Goal: Information Seeking & Learning: Learn about a topic

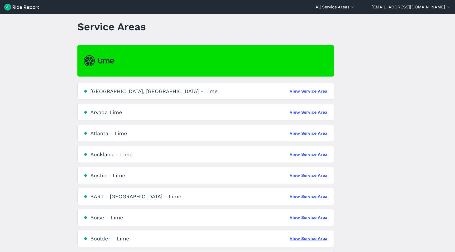
scroll to position [9, 0]
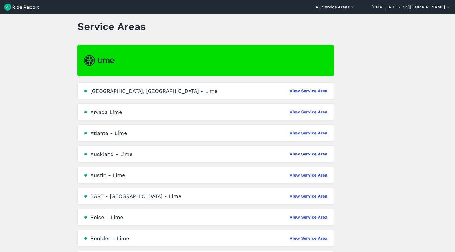
click at [302, 154] on link "View Service Area" at bounding box center [309, 154] width 38 height 6
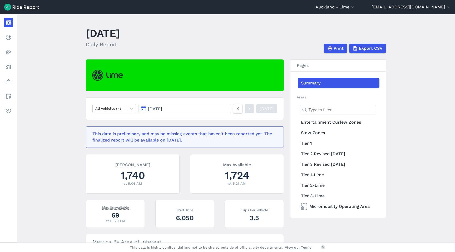
scroll to position [9, 0]
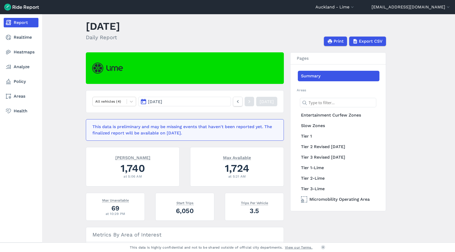
click at [20, 87] on nav "Report Realtime Heatmaps Analyze Policy Areas Health" at bounding box center [21, 66] width 42 height 105
click at [21, 82] on link "Policy" at bounding box center [21, 81] width 35 height 9
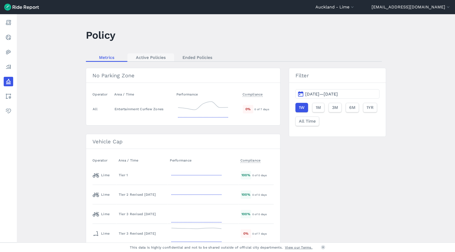
click at [158, 57] on link "Active Policies" at bounding box center [150, 57] width 47 height 8
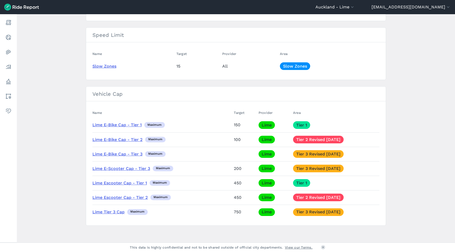
scroll to position [102, 0]
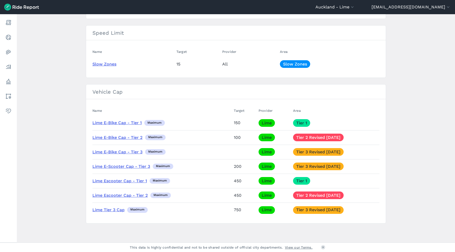
click at [125, 194] on link "Lime Escooter Cap - Tier 2" at bounding box center [119, 195] width 55 height 5
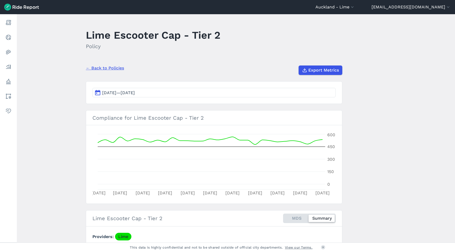
click at [134, 96] on button "[DATE]—[DATE]" at bounding box center [213, 92] width 243 height 9
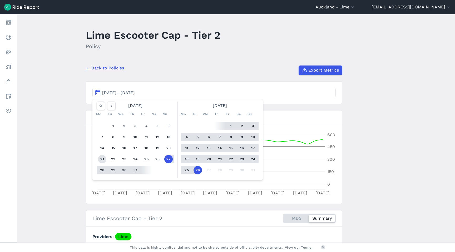
click at [103, 160] on button "21" at bounding box center [102, 159] width 8 height 8
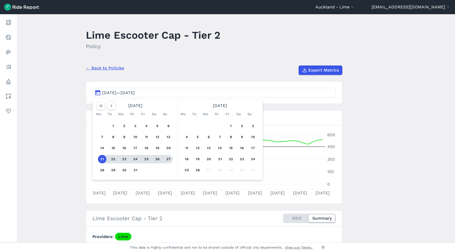
click at [170, 160] on button "27" at bounding box center [168, 159] width 8 height 8
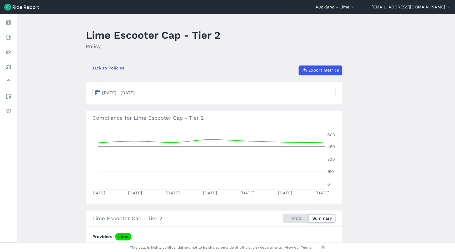
scroll to position [1, 0]
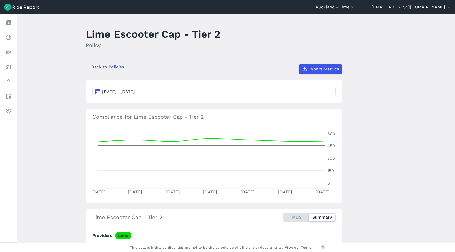
click at [135, 93] on span "[DATE]—[DATE]" at bounding box center [118, 91] width 33 height 5
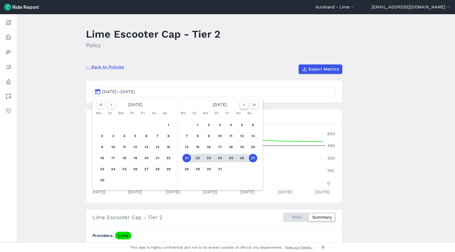
click at [245, 106] on icon "button" at bounding box center [243, 104] width 5 height 5
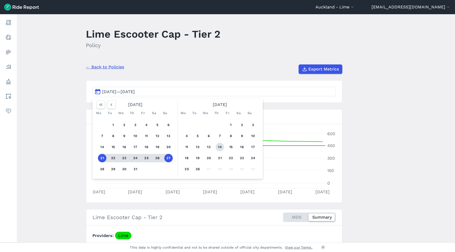
click at [223, 145] on button "14" at bounding box center [220, 147] width 8 height 8
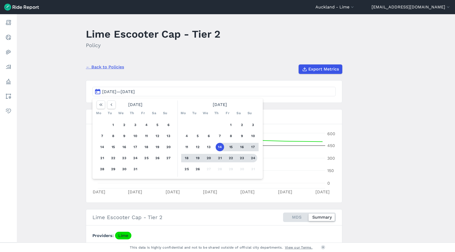
click at [254, 158] on button "24" at bounding box center [253, 158] width 8 height 8
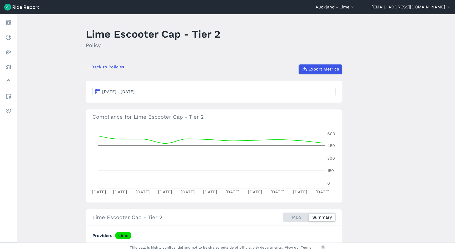
click at [115, 96] on section "[DATE]—[DATE]" at bounding box center [214, 91] width 256 height 23
click at [116, 93] on span "[DATE]—[DATE]" at bounding box center [118, 91] width 33 height 5
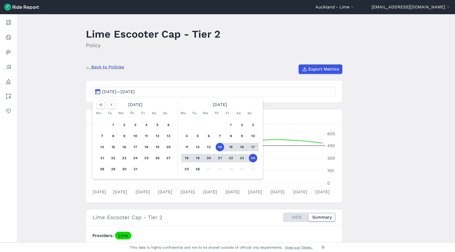
drag, startPoint x: 187, startPoint y: 157, endPoint x: 195, endPoint y: 158, distance: 7.7
click at [187, 157] on button "18" at bounding box center [186, 158] width 8 height 8
click at [254, 160] on button "24" at bounding box center [253, 158] width 8 height 8
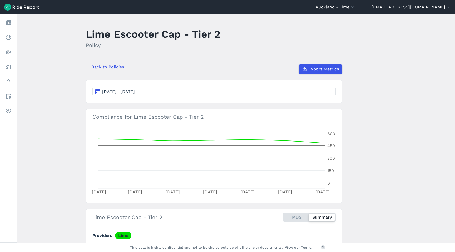
click at [119, 93] on span "[DATE]—[DATE]" at bounding box center [118, 91] width 33 height 5
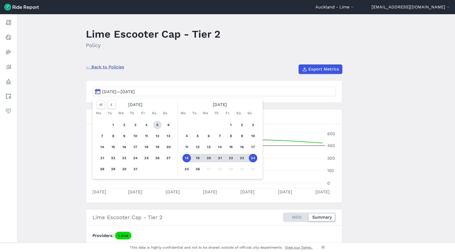
click at [155, 124] on button "5" at bounding box center [157, 125] width 8 height 8
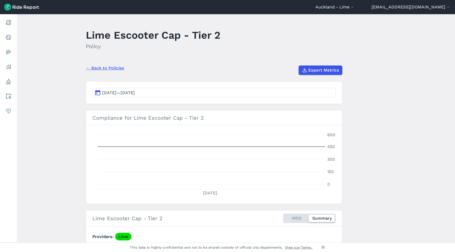
click at [135, 92] on span "[DATE]—[DATE]" at bounding box center [118, 92] width 33 height 5
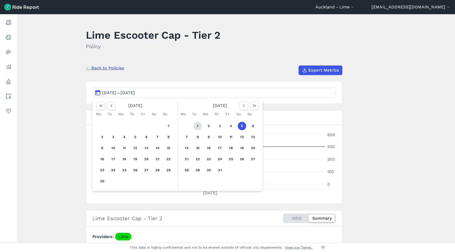
click at [197, 125] on button "1" at bounding box center [198, 126] width 8 height 8
click at [257, 126] on div "1 2 3 4 5 6 7 8 9 10 11 12 13 14 15 16 17 18 19 20 21 22 23 24 25 26 27 28 29 3…" at bounding box center [220, 148] width 82 height 60
click at [255, 126] on button "6" at bounding box center [253, 126] width 8 height 8
